Goal: Task Accomplishment & Management: Complete application form

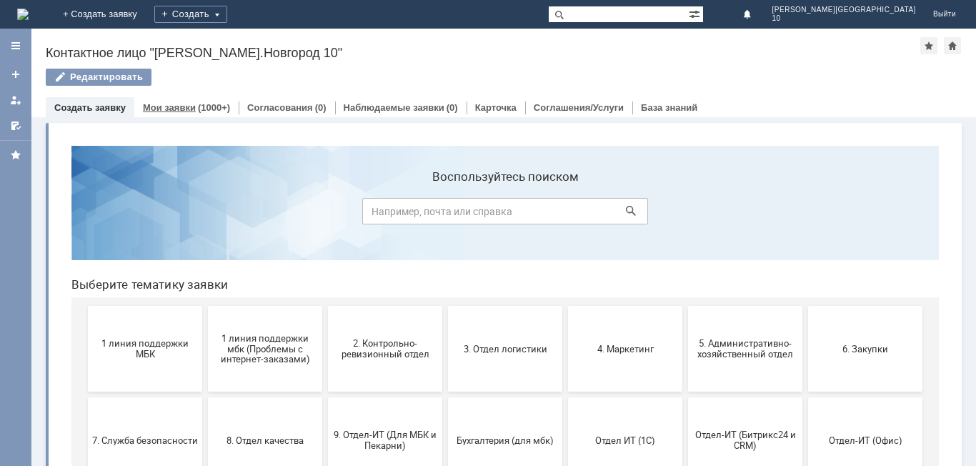
click at [168, 111] on link "Мои заявки" at bounding box center [169, 107] width 53 height 11
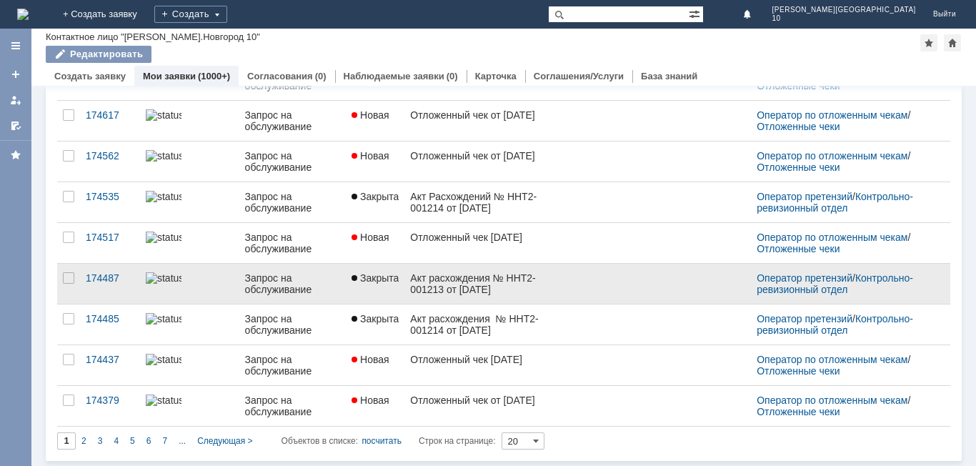
scroll to position [551, 0]
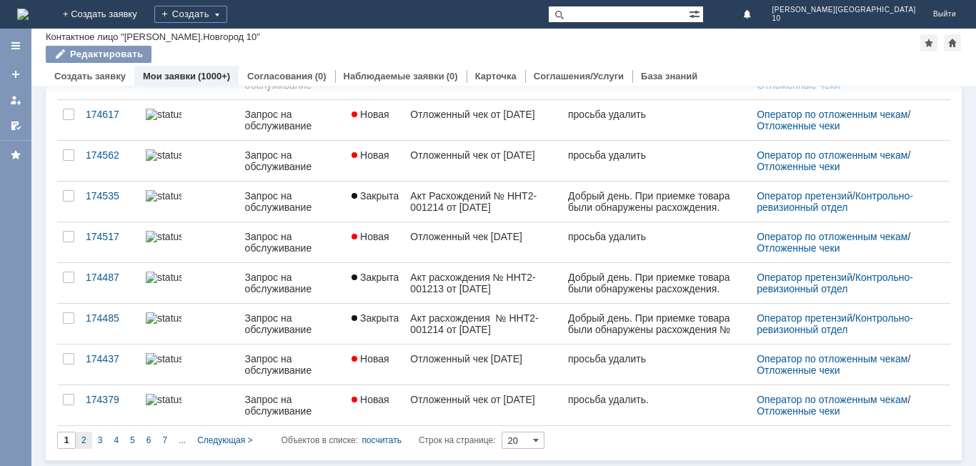
click at [83, 439] on span "2" at bounding box center [83, 440] width 5 height 10
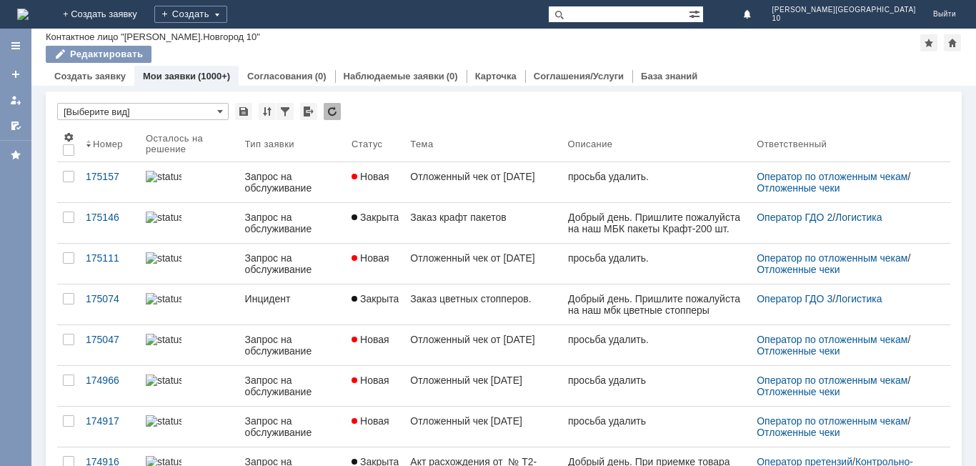
type input "2"
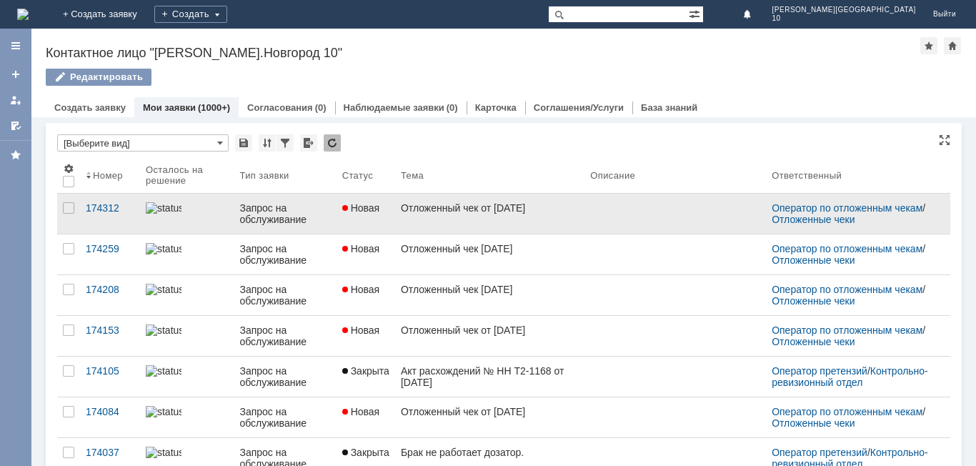
scroll to position [6, 0]
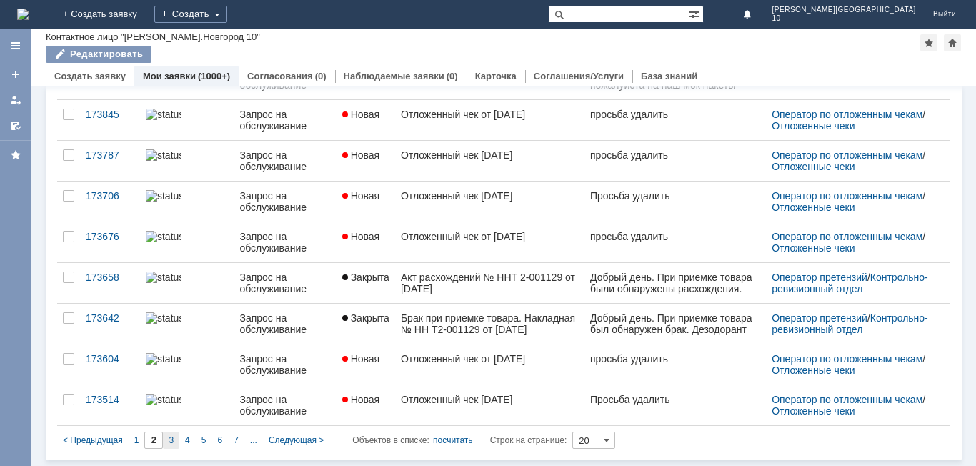
click at [167, 440] on div "3" at bounding box center [171, 439] width 16 height 17
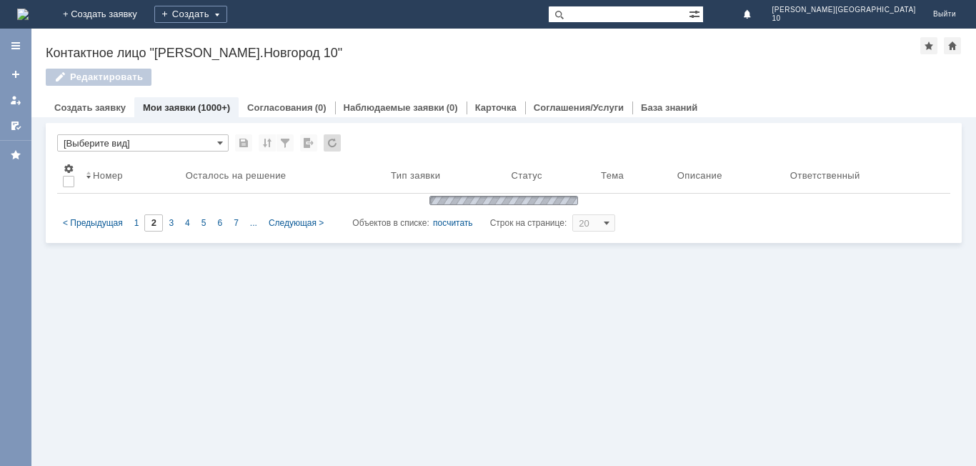
type input "3"
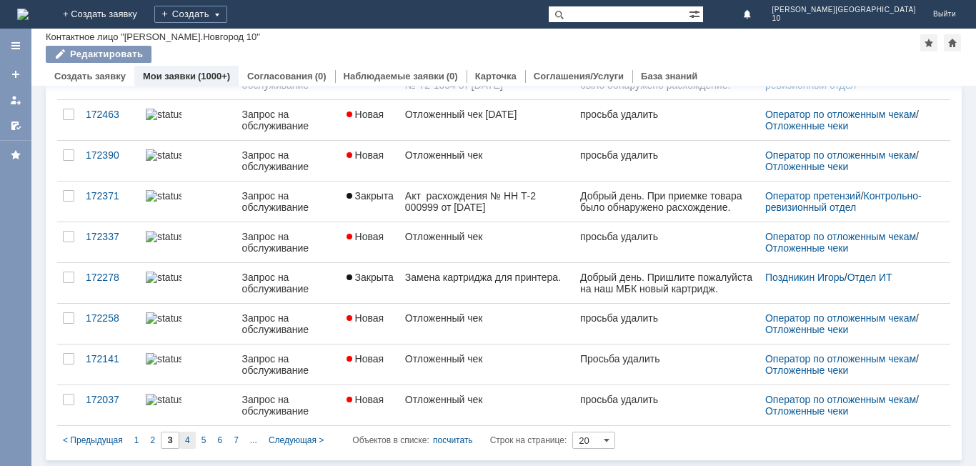
click at [181, 435] on div "4" at bounding box center [187, 439] width 16 height 17
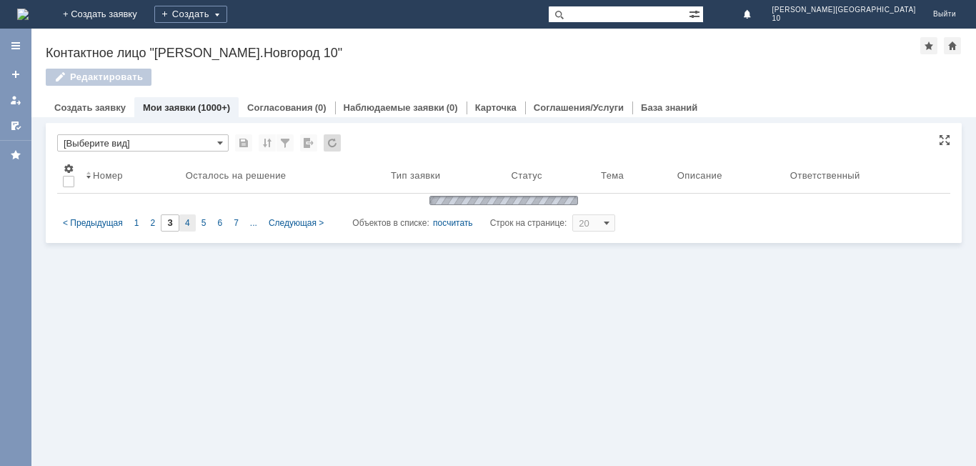
type input "4"
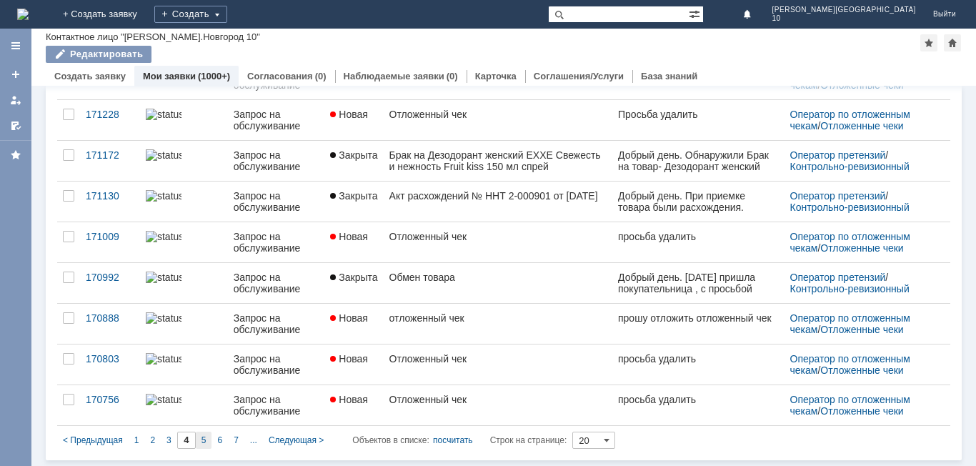
click at [207, 437] on div "5" at bounding box center [204, 439] width 16 height 17
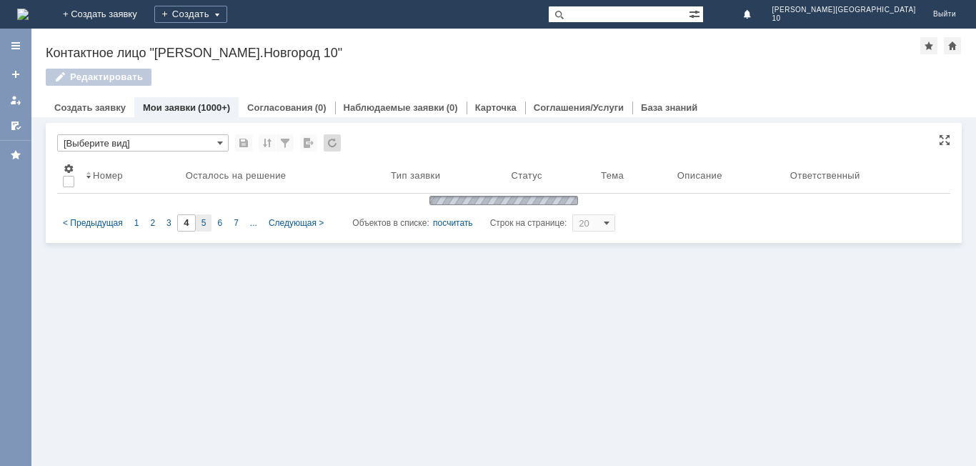
type input "5"
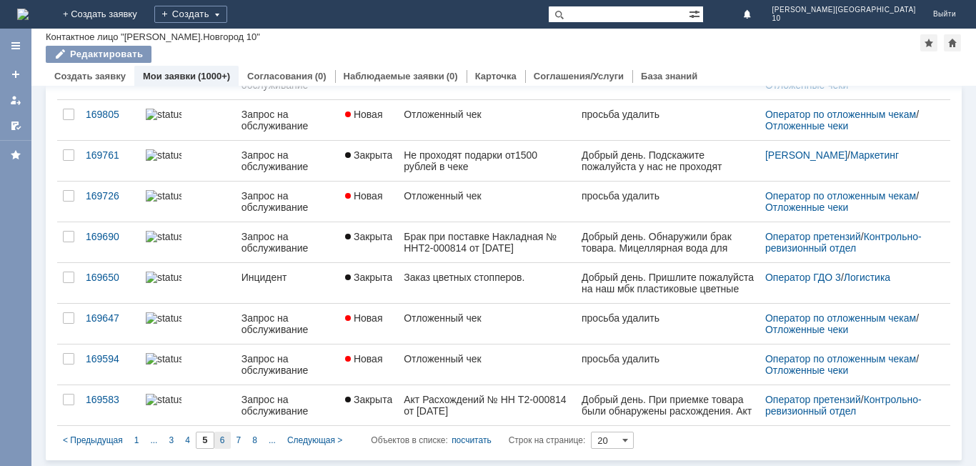
click at [217, 439] on div "6" at bounding box center [222, 439] width 16 height 17
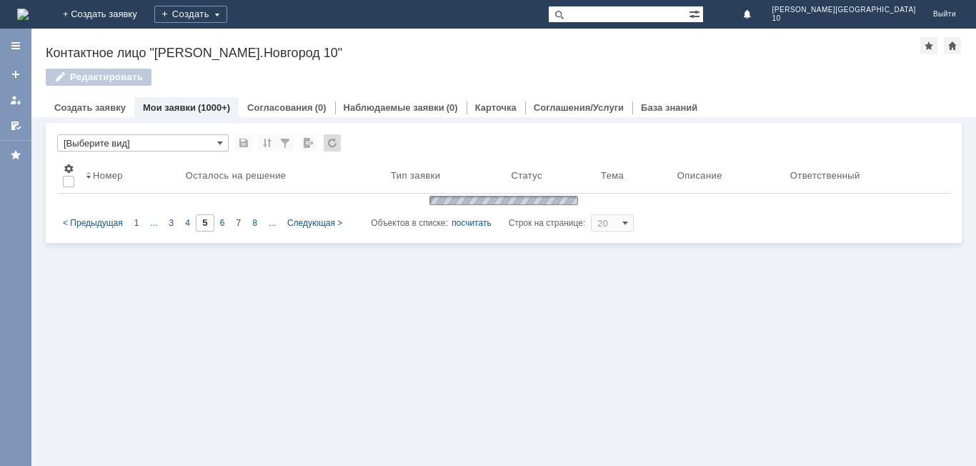
type input "6"
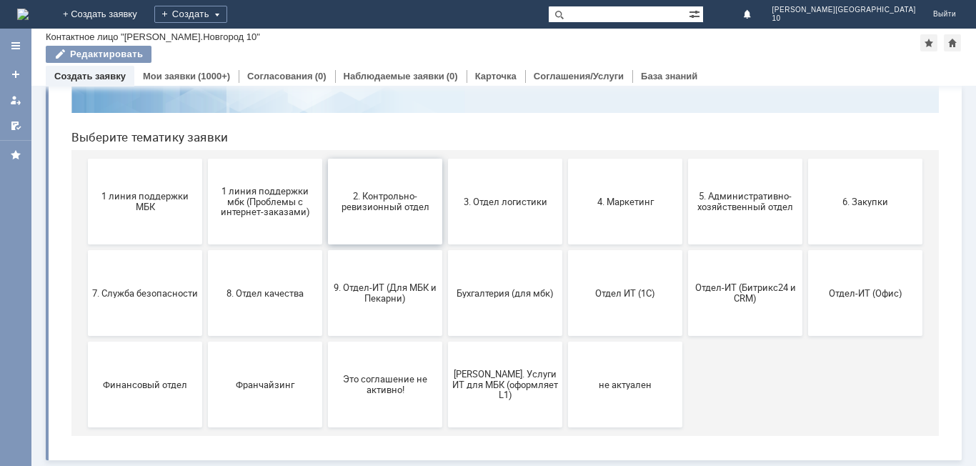
click at [414, 221] on button "2. Контрольно-ревизионный отдел" at bounding box center [385, 202] width 114 height 86
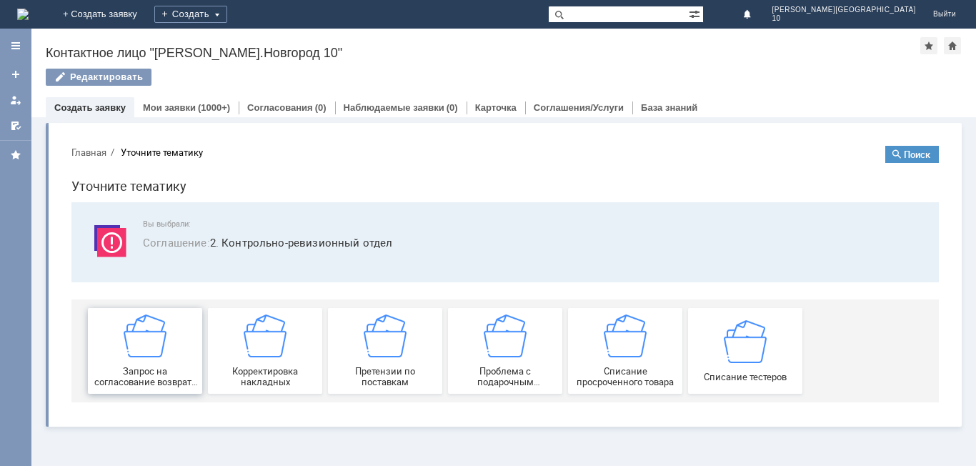
click at [157, 347] on img at bounding box center [145, 335] width 43 height 43
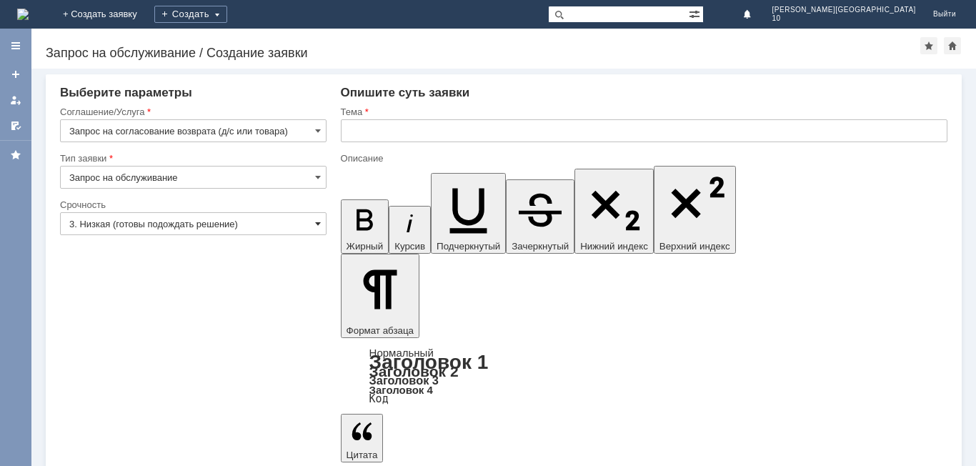
click at [318, 228] on span at bounding box center [318, 223] width 6 height 11
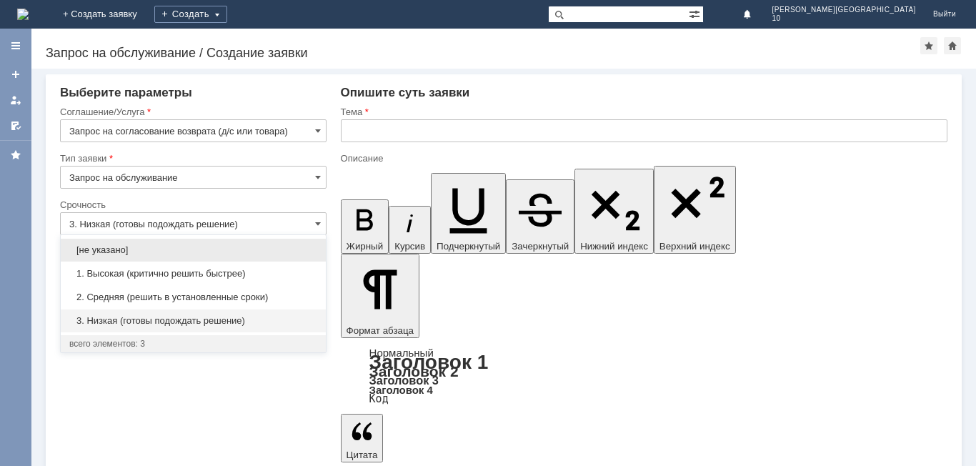
drag, startPoint x: 182, startPoint y: 273, endPoint x: 264, endPoint y: 219, distance: 97.5
click at [191, 266] on div "1. Высокая (критично решить быстрее)" at bounding box center [193, 273] width 265 height 23
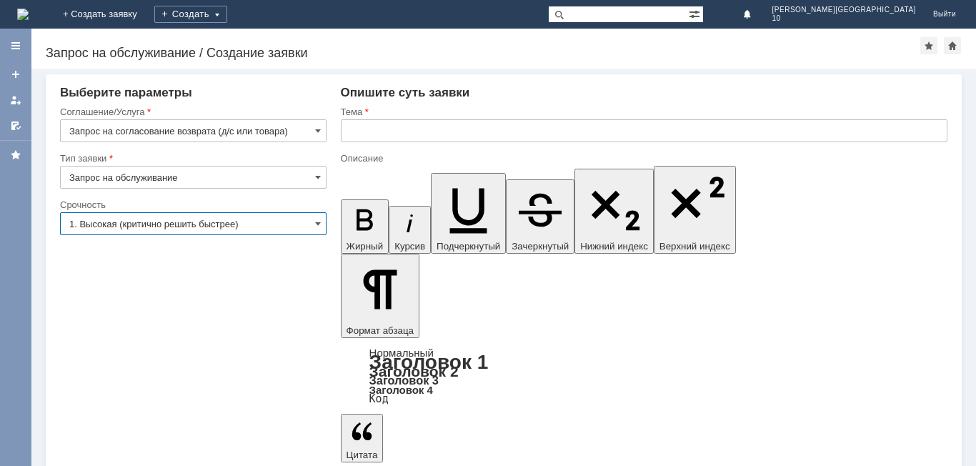
type input "1. Высокая (критично решить быстрее)"
click at [371, 132] on input "text" at bounding box center [644, 130] width 607 height 23
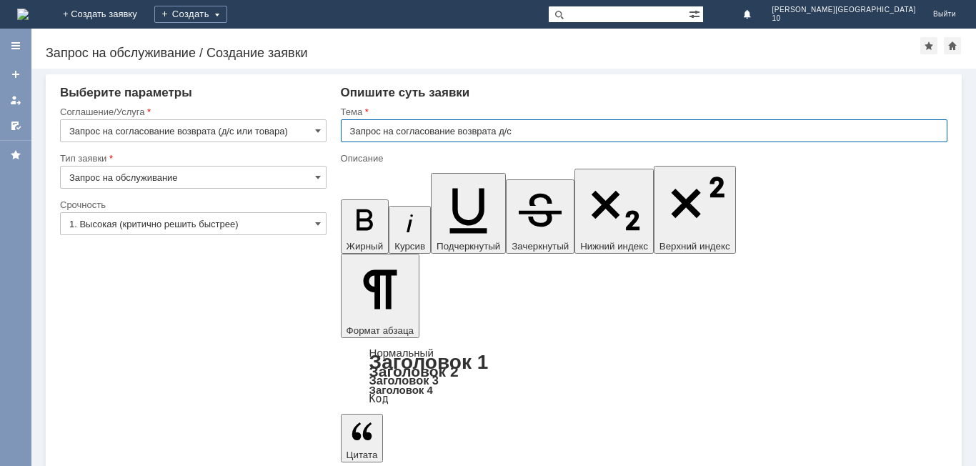
type input "Запрос на согласование возврата д/с"
drag, startPoint x: 933, startPoint y: 3916, endPoint x: 894, endPoint y: 3920, distance: 38.8
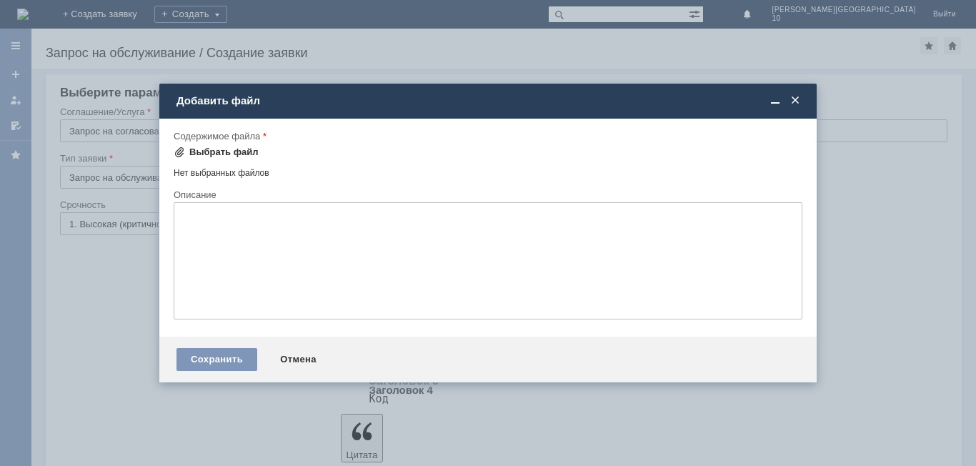
click at [225, 151] on div "Выбрать файл" at bounding box center [223, 151] width 69 height 11
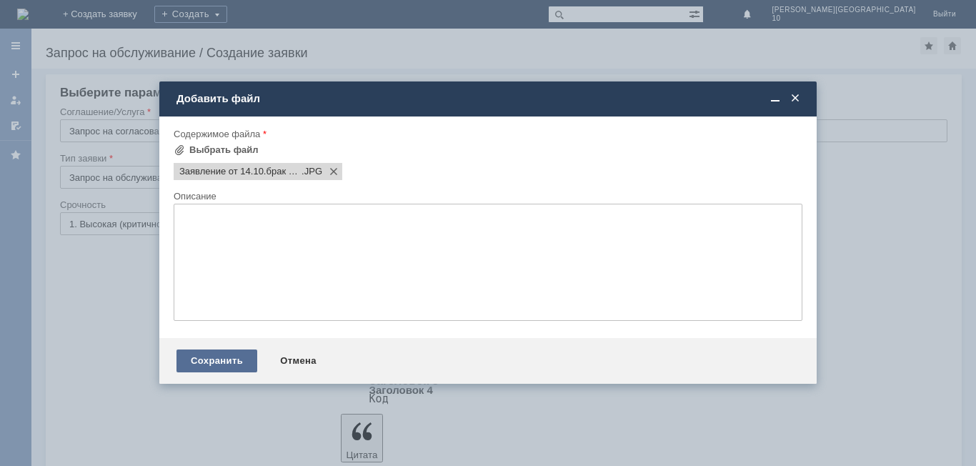
scroll to position [0, 0]
click at [206, 363] on div "Сохранить" at bounding box center [216, 360] width 81 height 23
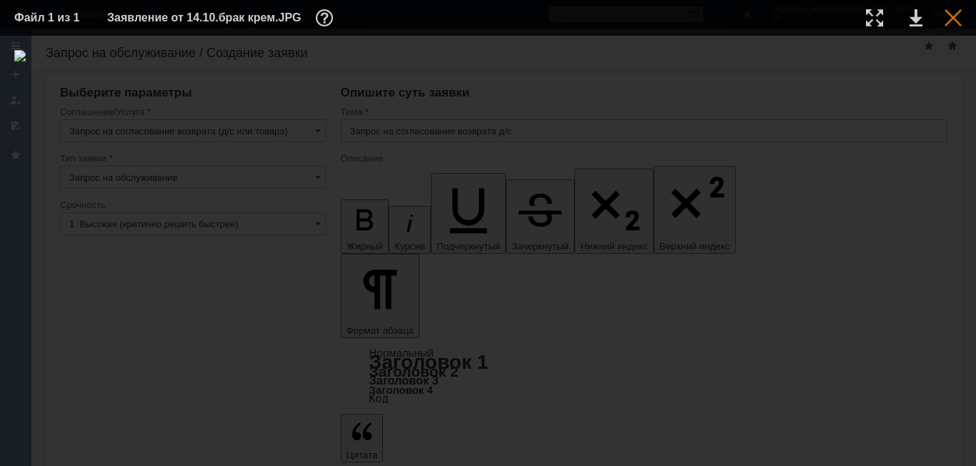
click at [961, 9] on div at bounding box center [952, 17] width 17 height 17
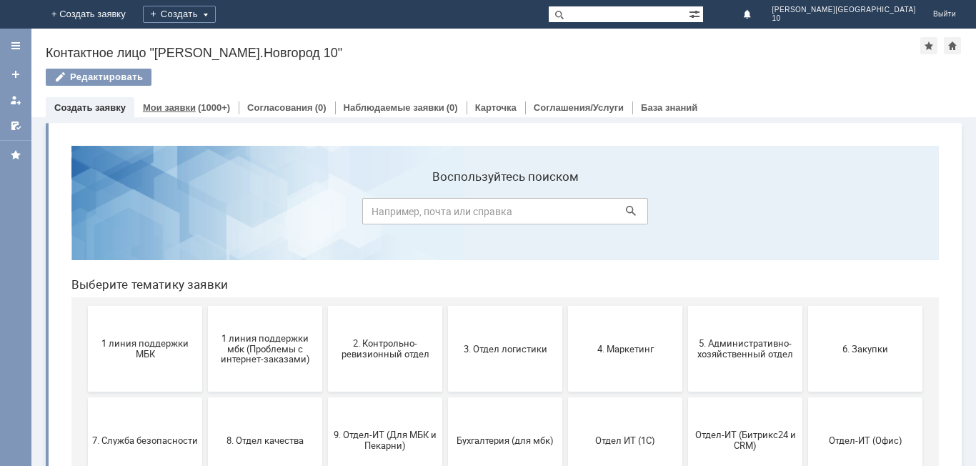
click at [192, 105] on div "Мои заявки (1000+)" at bounding box center [186, 107] width 87 height 9
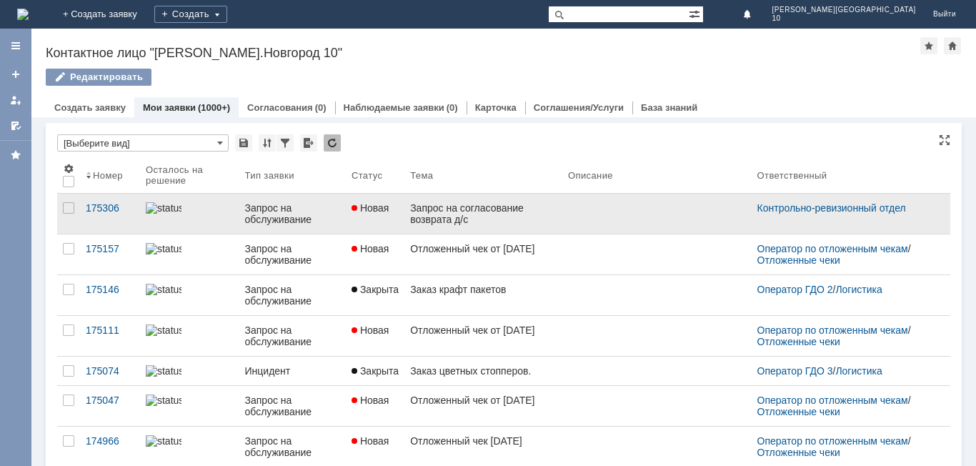
click at [464, 220] on div "Запрос на согласование возврата д/с" at bounding box center [483, 213] width 146 height 23
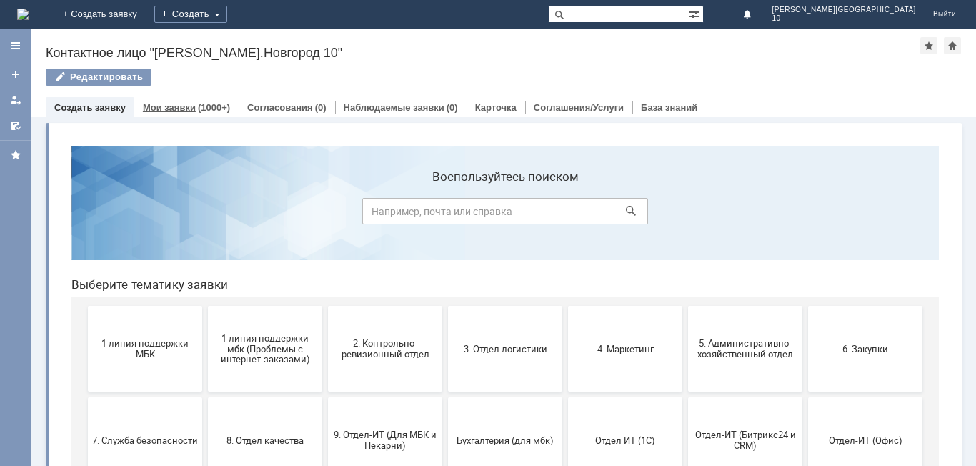
click at [186, 104] on link "Мои заявки" at bounding box center [169, 107] width 53 height 11
click at [180, 108] on link "Мои заявки" at bounding box center [169, 107] width 53 height 11
click at [391, 352] on span "2. Контрольно-ревизионный отдел" at bounding box center [385, 348] width 106 height 21
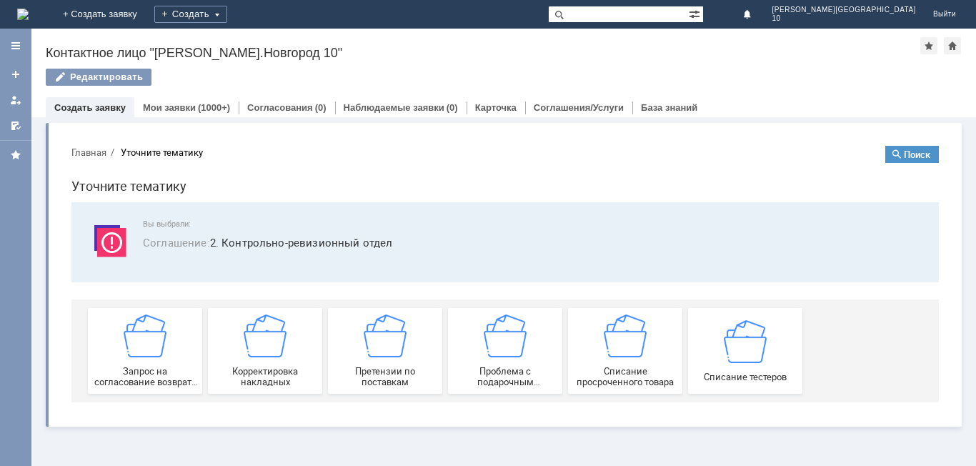
click at [391, 352] on img at bounding box center [385, 335] width 43 height 43
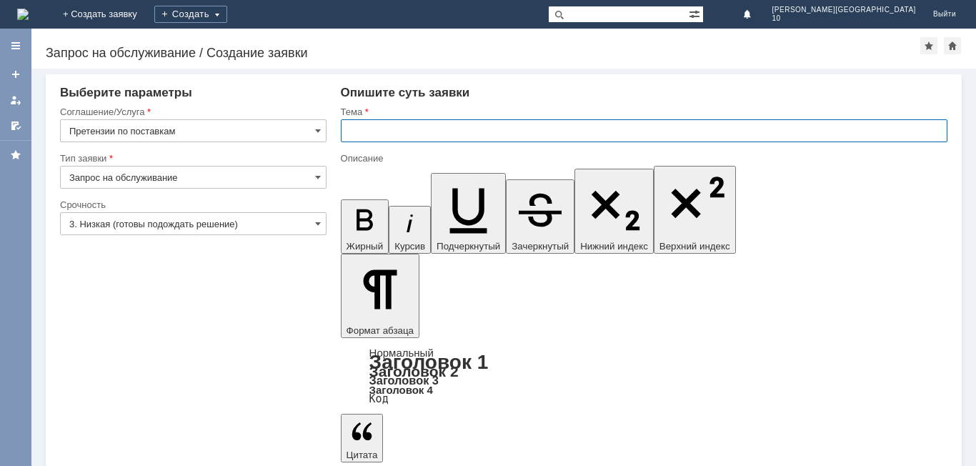
click at [374, 136] on input "text" at bounding box center [644, 130] width 607 height 23
type input "Акт расхождений № НН Т2-001289 от [DATE]"
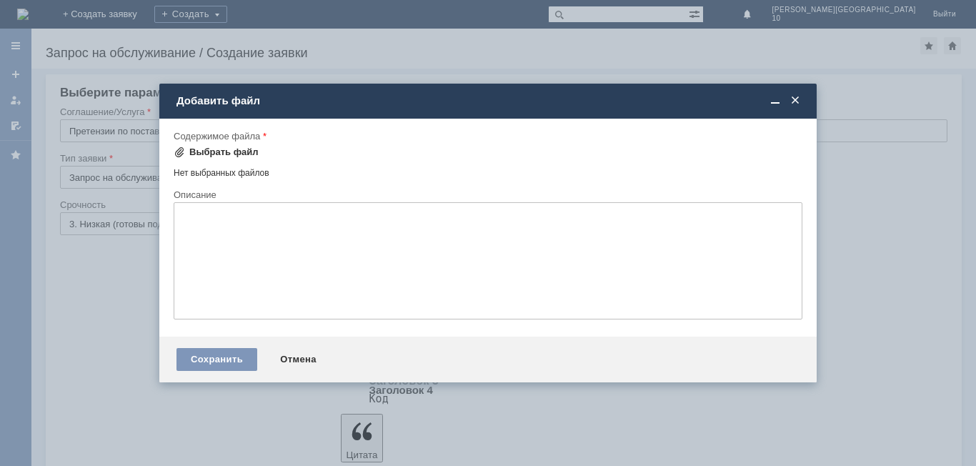
click at [229, 148] on div "Выбрать файл" at bounding box center [223, 151] width 69 height 11
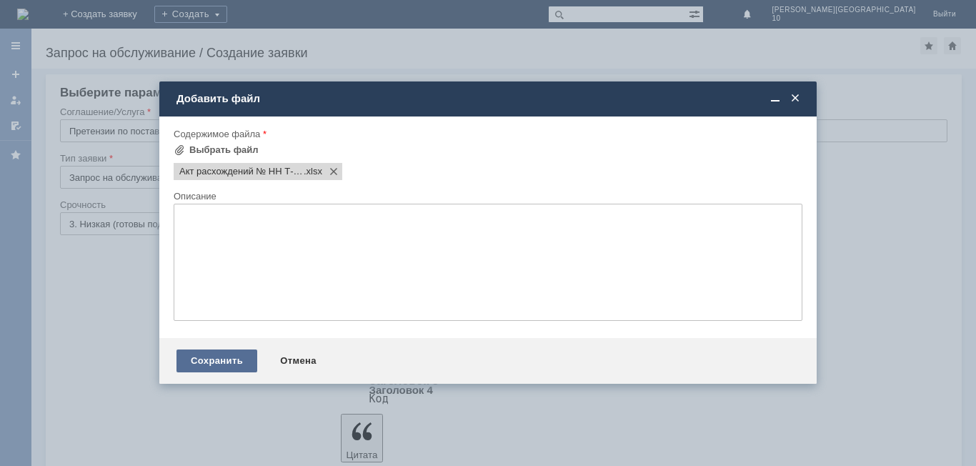
click at [221, 359] on div "Сохранить" at bounding box center [216, 360] width 81 height 23
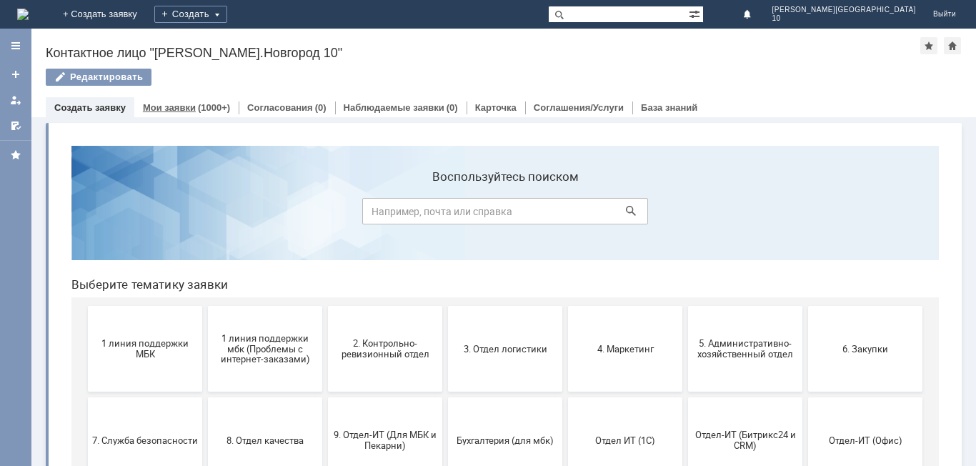
click at [198, 105] on div "(1000+)" at bounding box center [214, 107] width 32 height 11
